Goal: Task Accomplishment & Management: Complete application form

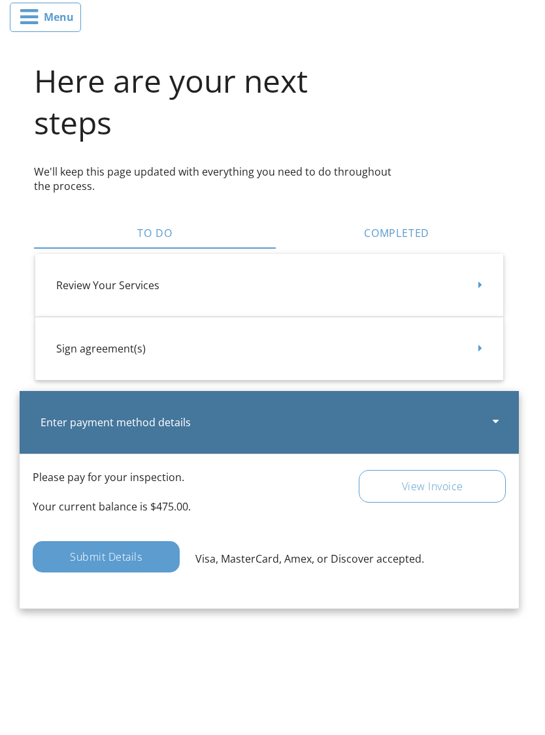
click at [87, 554] on div "Submit Details" at bounding box center [107, 556] width 148 height 31
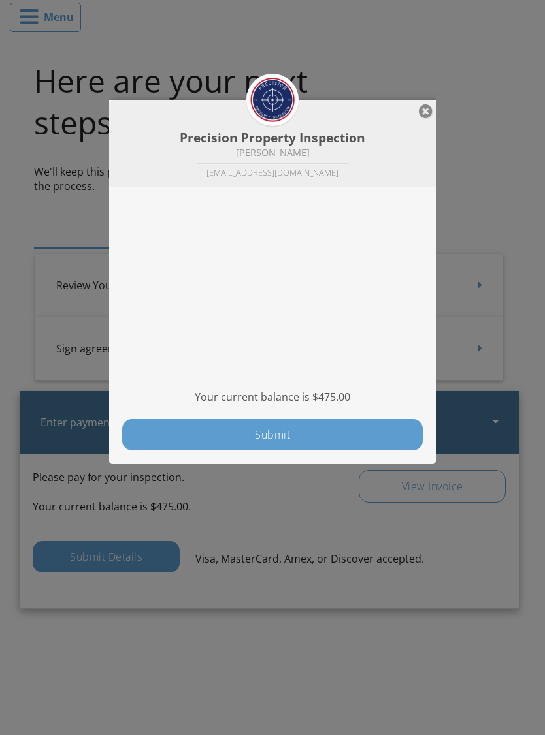
click at [187, 430] on button "Submit" at bounding box center [272, 434] width 300 height 31
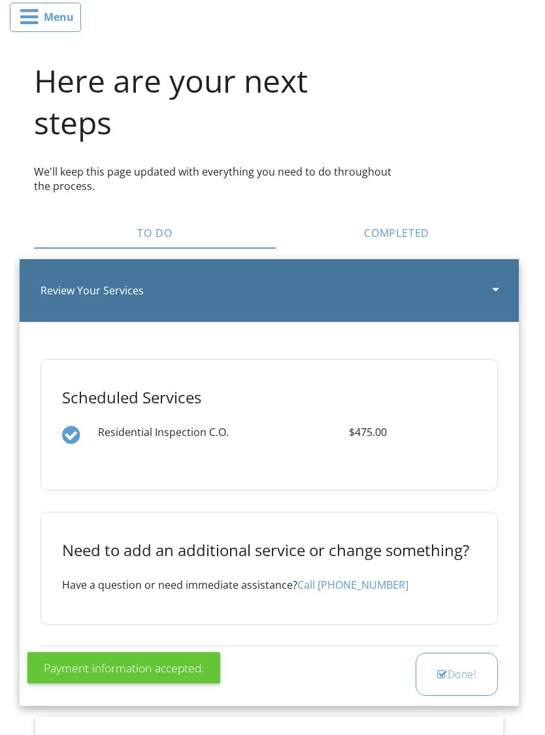
click at [466, 685] on button "Done!" at bounding box center [456, 674] width 82 height 43
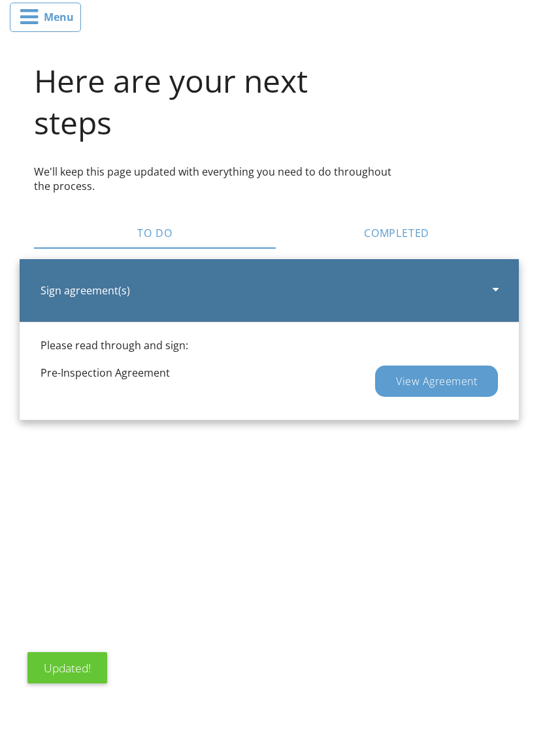
click at [413, 376] on div "View Agreement" at bounding box center [436, 381] width 123 height 31
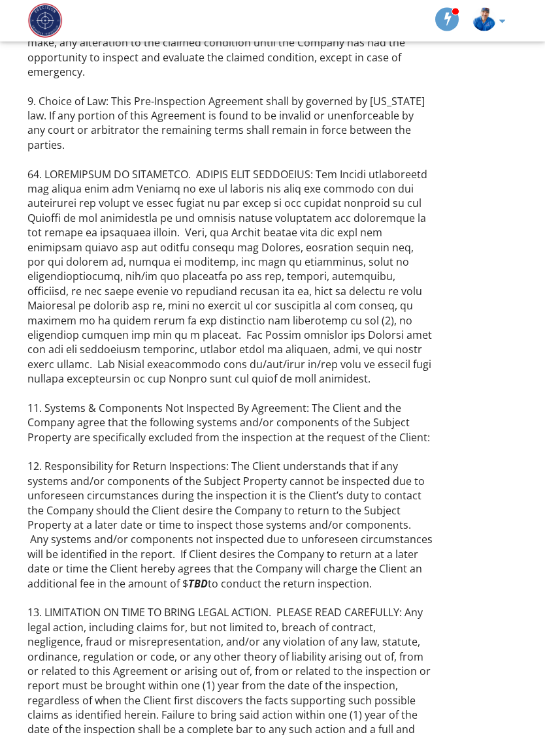
scroll to position [4179, 0]
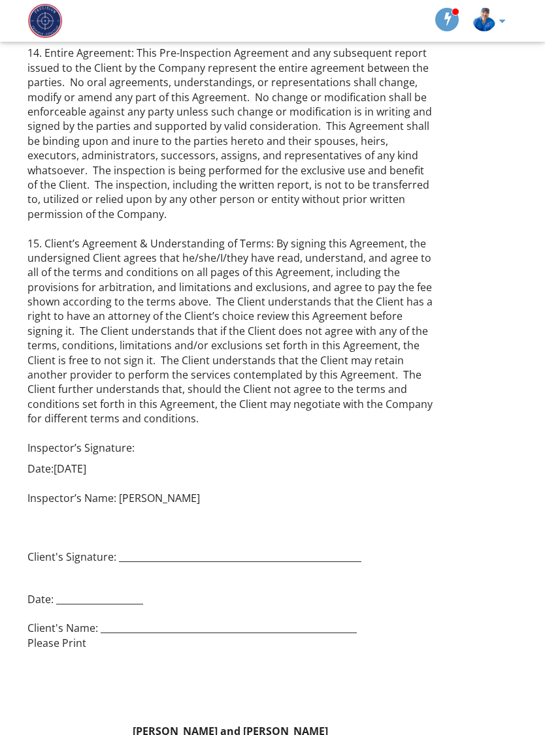
checkbox input "true"
